Goal: Information Seeking & Learning: Learn about a topic

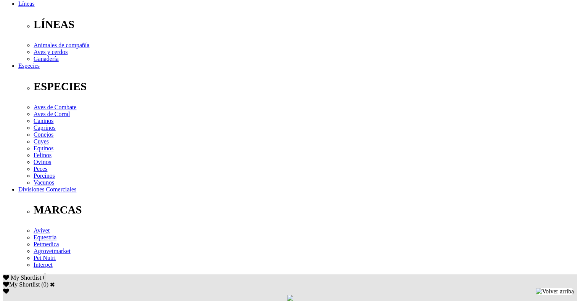
scroll to position [239, 0]
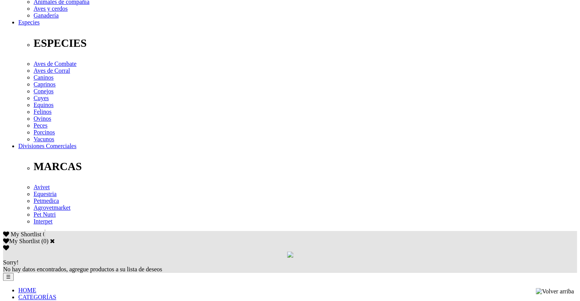
scroll to position [297, 0]
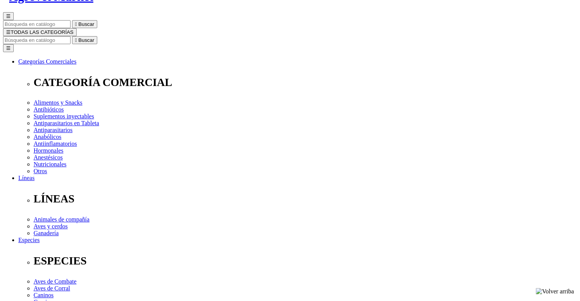
scroll to position [58, 0]
copy div "Antihemorrágico vasotrópico con factor procoagulante"
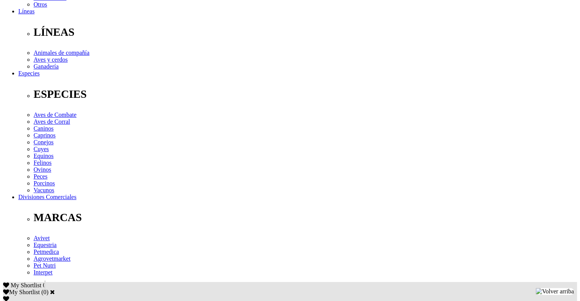
scroll to position [226, 0]
drag, startPoint x: 80, startPoint y: 166, endPoint x: 421, endPoint y: 165, distance: 341.5
copy p "Sulfonato sódico de carbazocromo 5 mg, Vit. K3 (menadiona sodio bisulfito) 10 m…"
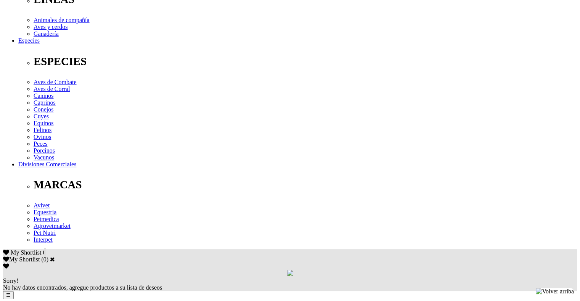
scroll to position [340, 0]
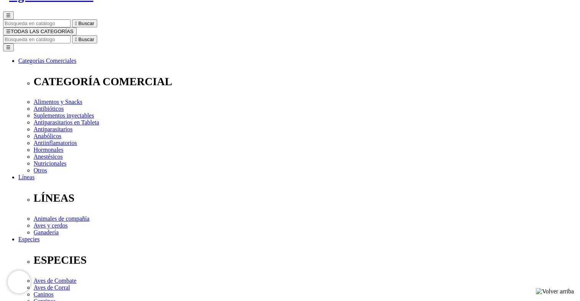
scroll to position [35, 0]
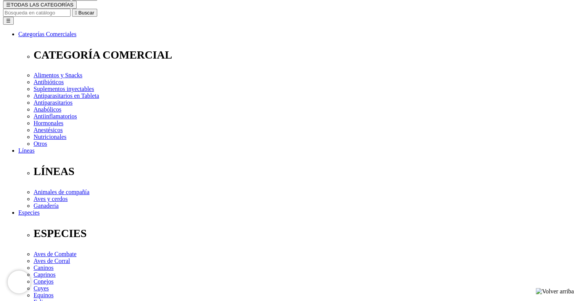
scroll to position [87, 0]
